Goal: Information Seeking & Learning: Check status

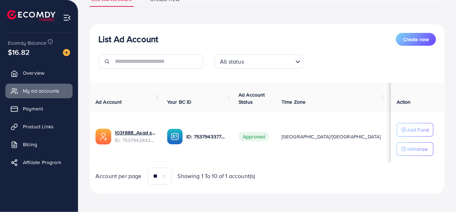
scroll to position [64, 0]
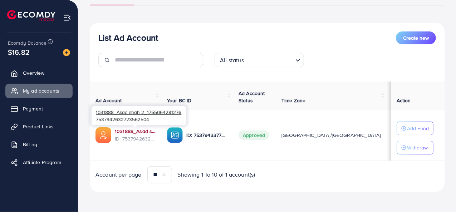
click at [134, 131] on link "1031888_Asad shah 2_1755064281276" at bounding box center [135, 131] width 41 height 7
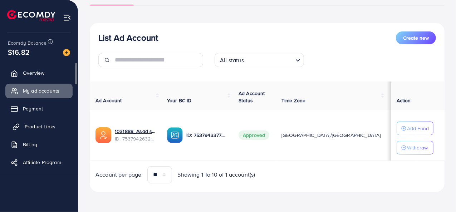
click at [51, 128] on span "Product Links" at bounding box center [40, 126] width 31 height 7
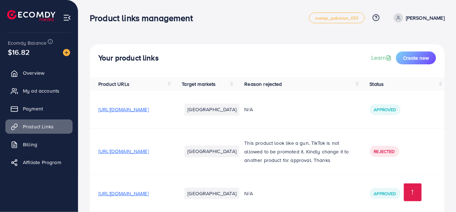
scroll to position [153, 0]
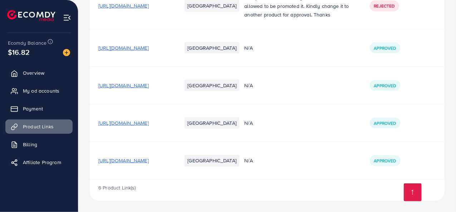
click at [149, 163] on span "[URL][DOMAIN_NAME]" at bounding box center [123, 160] width 50 height 7
click at [149, 125] on span "[URL][DOMAIN_NAME]" at bounding box center [123, 122] width 50 height 7
click at [149, 85] on span "[URL][DOMAIN_NAME]" at bounding box center [123, 85] width 50 height 7
click at [51, 90] on span "My ad accounts" at bounding box center [43, 90] width 36 height 7
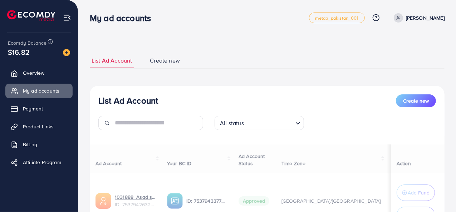
scroll to position [69, 0]
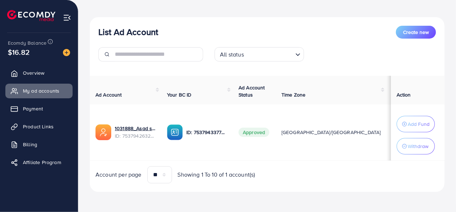
drag, startPoint x: 324, startPoint y: 132, endPoint x: 316, endPoint y: 135, distance: 9.2
click at [386, 128] on td "$184.49" at bounding box center [400, 132] width 29 height 56
click at [272, 145] on td "Approved" at bounding box center [254, 132] width 43 height 56
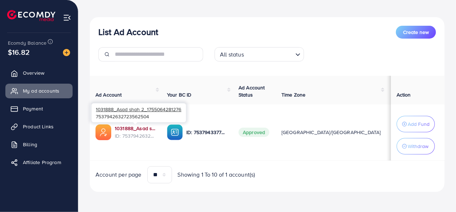
click at [146, 128] on link "1031888_Asad shah 2_1755064281276" at bounding box center [135, 128] width 41 height 7
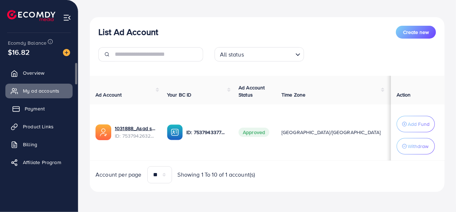
click at [41, 111] on span "Payment" at bounding box center [35, 108] width 20 height 7
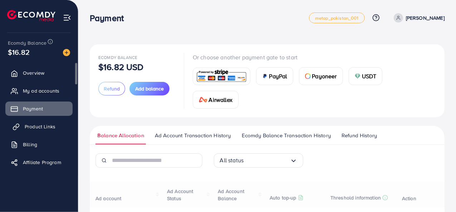
click at [39, 133] on link "Product Links" at bounding box center [38, 126] width 67 height 14
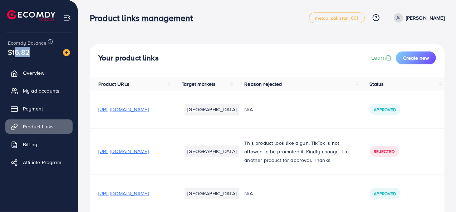
drag, startPoint x: 25, startPoint y: 56, endPoint x: 12, endPoint y: 56, distance: 12.9
click at [12, 56] on span "$16.82" at bounding box center [19, 52] width 22 height 10
click at [48, 94] on span "My ad accounts" at bounding box center [43, 90] width 36 height 7
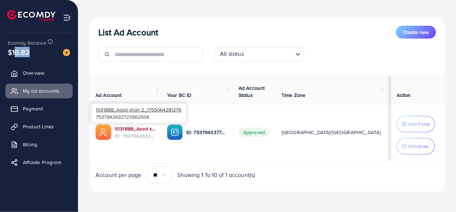
scroll to position [37, 0]
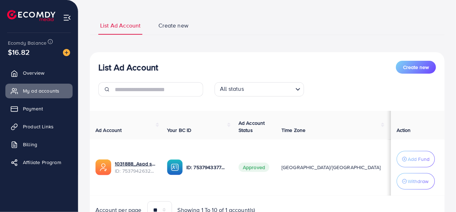
click at [88, 75] on div "List Ad Account Create new List Ad Account Create new All status Loading... Ad …" at bounding box center [266, 105] width 377 height 284
click at [40, 75] on span "Overview" at bounding box center [35, 72] width 21 height 7
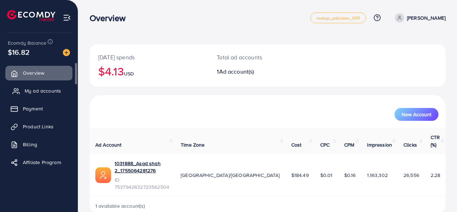
click at [35, 93] on span "My ad accounts" at bounding box center [43, 90] width 36 height 7
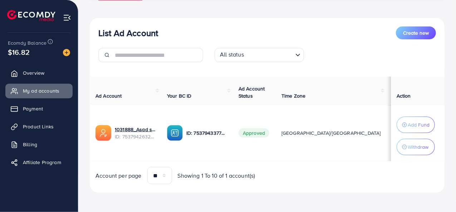
scroll to position [73, 0]
